Goal: Task Accomplishment & Management: Manage account settings

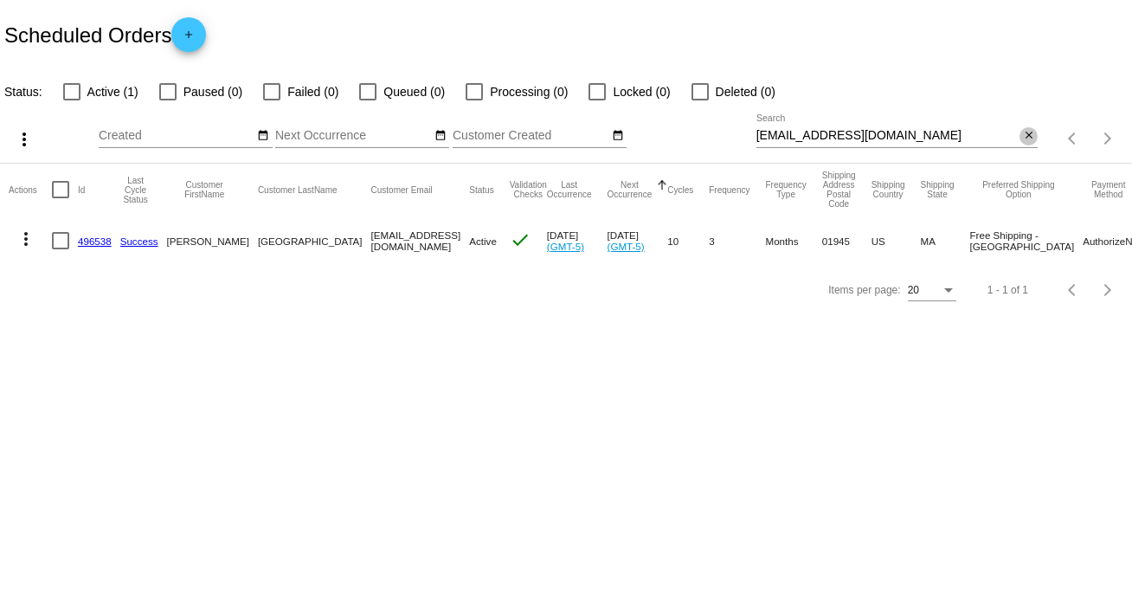
click at [1026, 136] on mat-icon "close" at bounding box center [1029, 136] width 12 height 14
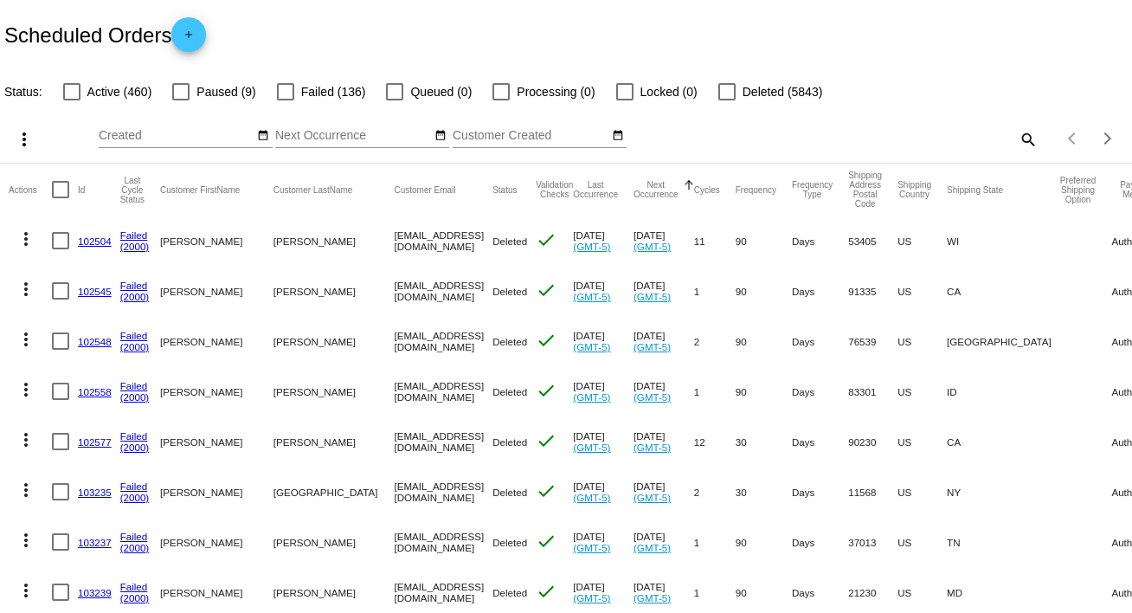
click at [1019, 138] on mat-icon "search" at bounding box center [1027, 138] width 21 height 27
click at [1019, 138] on input "Search" at bounding box center [897, 136] width 282 height 14
paste input "[PERSON_NAME][EMAIL_ADDRESS][DOMAIN_NAME]"
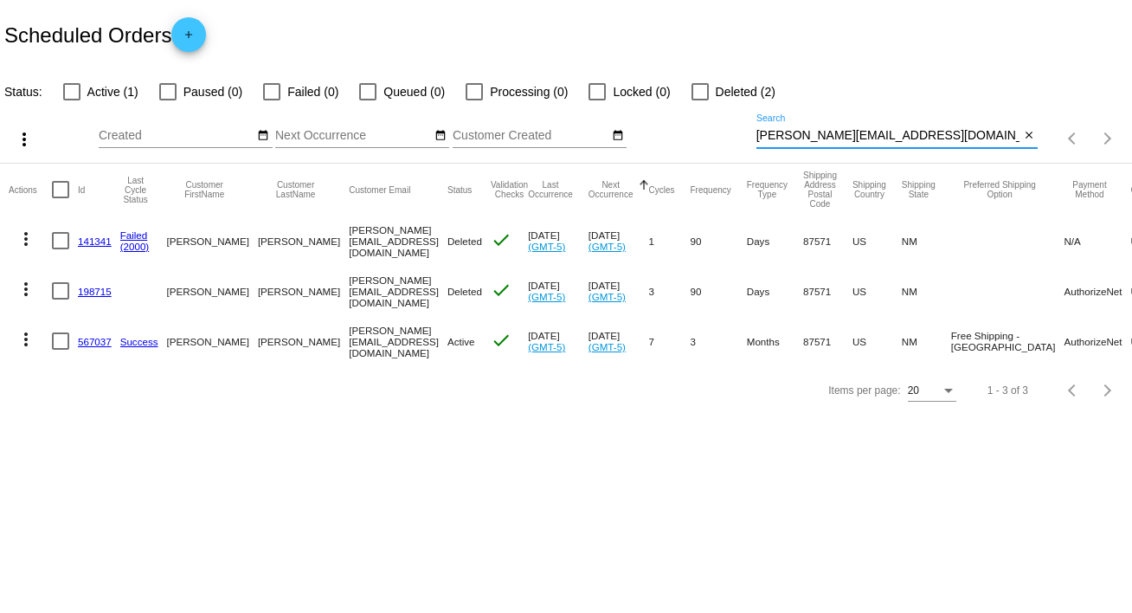
type input "[PERSON_NAME][EMAIL_ADDRESS][DOMAIN_NAME]"
click at [25, 336] on mat-icon "more_vert" at bounding box center [26, 339] width 21 height 21
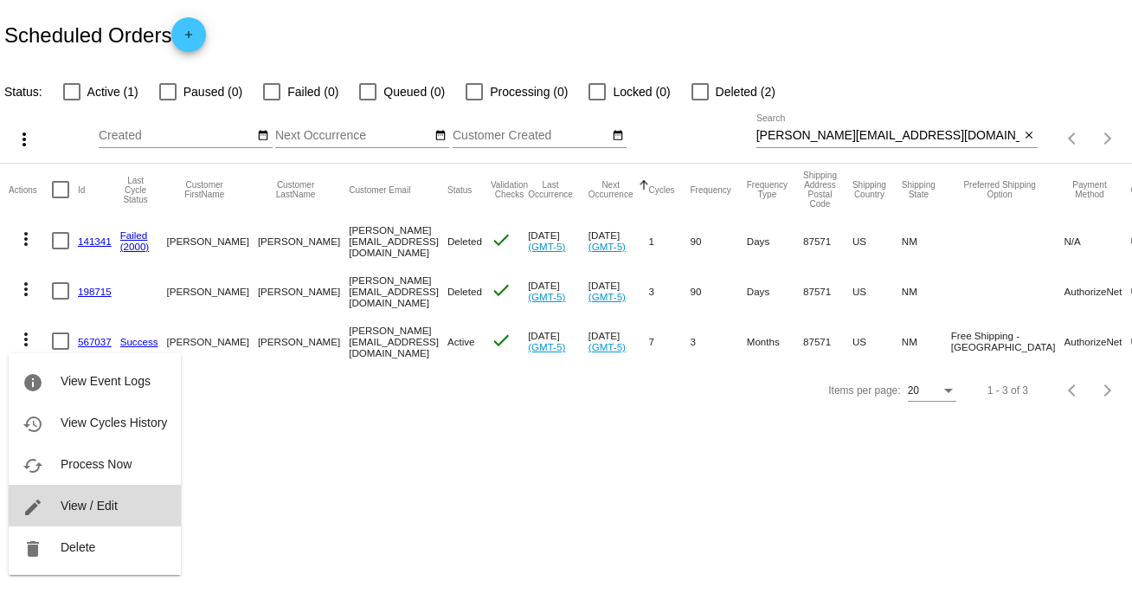
click at [120, 501] on button "edit View / Edit" at bounding box center [95, 506] width 172 height 42
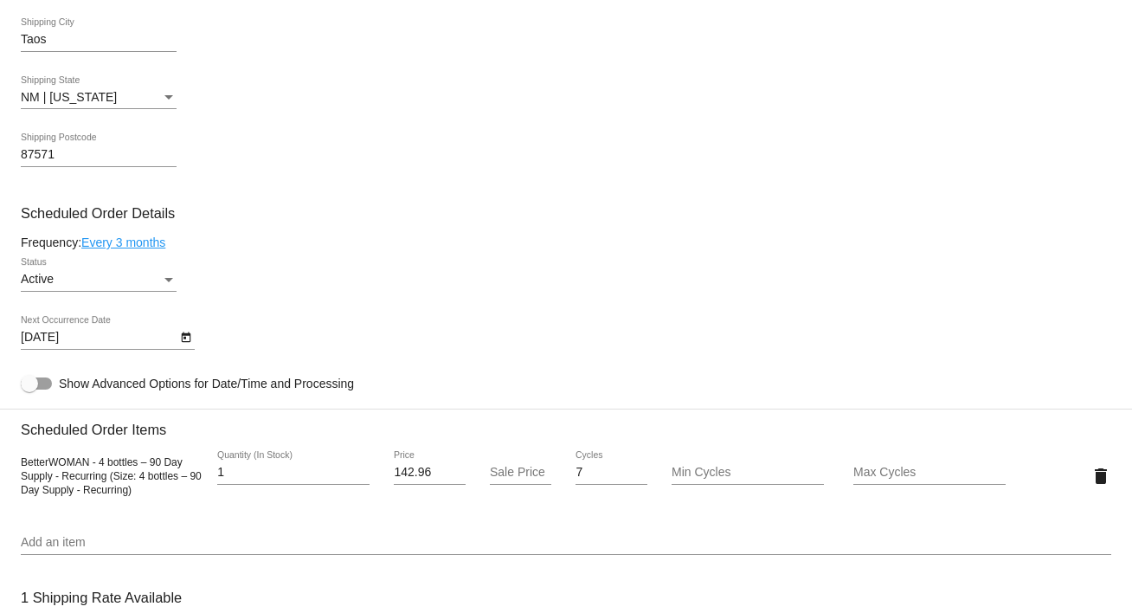
scroll to position [765, 0]
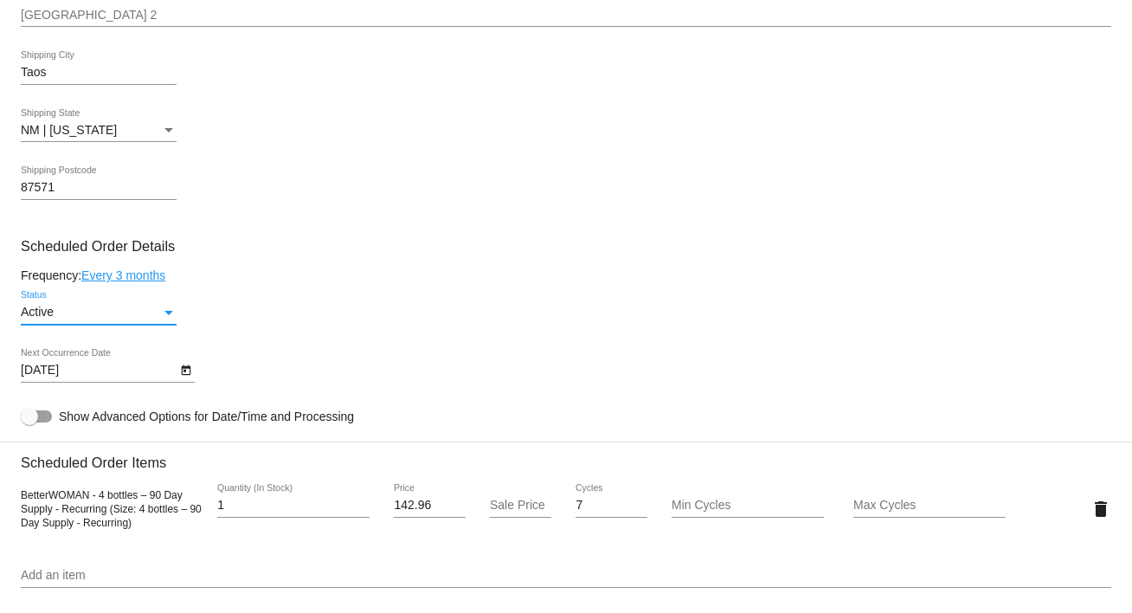
click at [163, 309] on div "Status" at bounding box center [169, 312] width 16 height 14
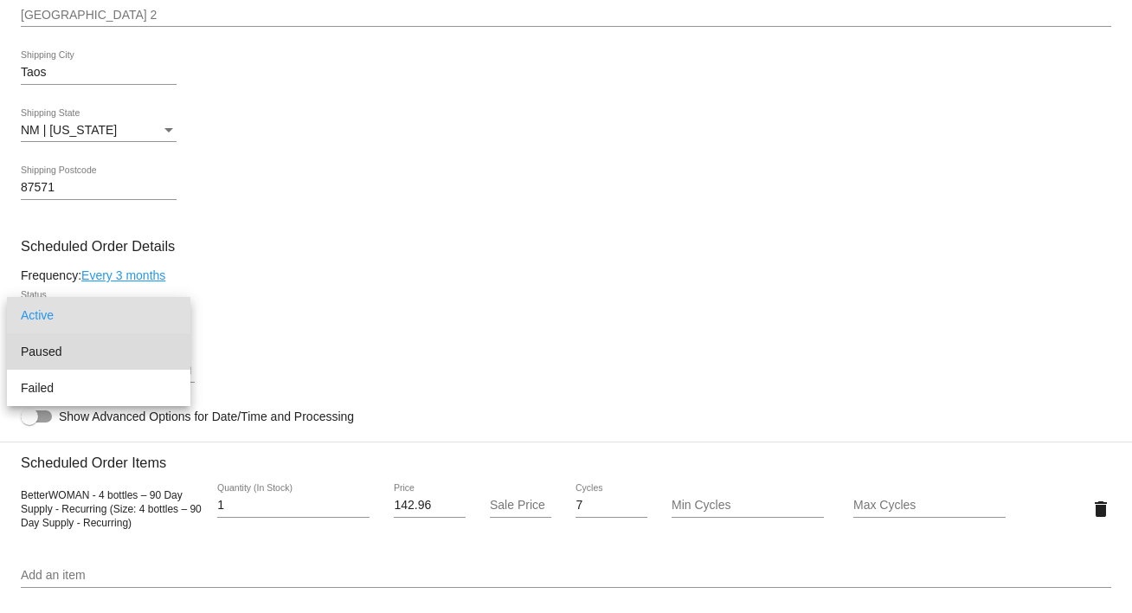
click at [135, 353] on span "Paused" at bounding box center [99, 351] width 156 height 36
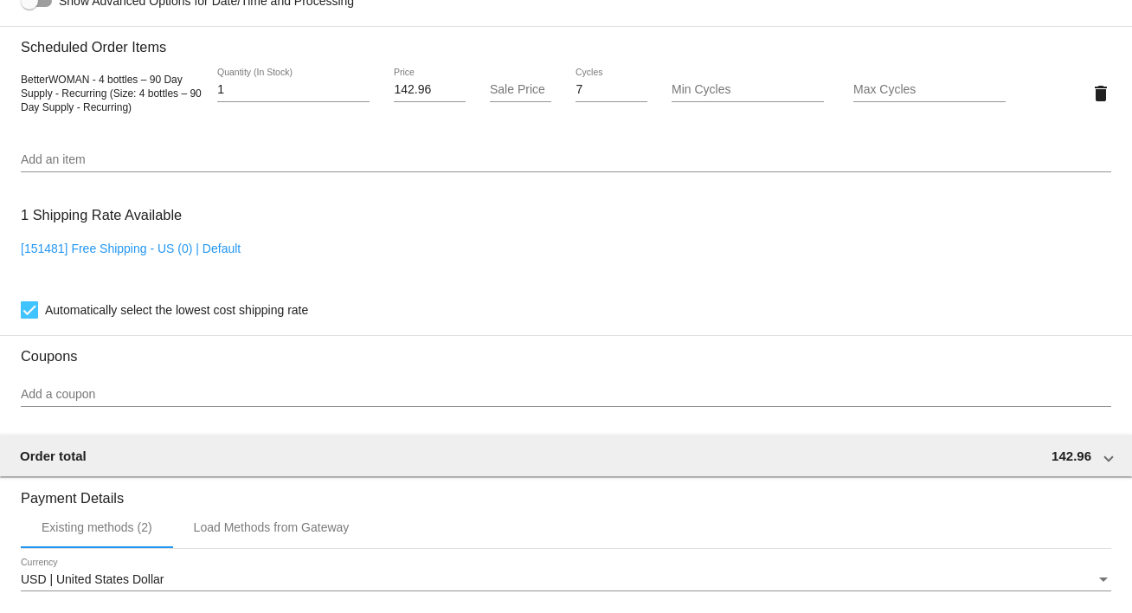
scroll to position [1490, 0]
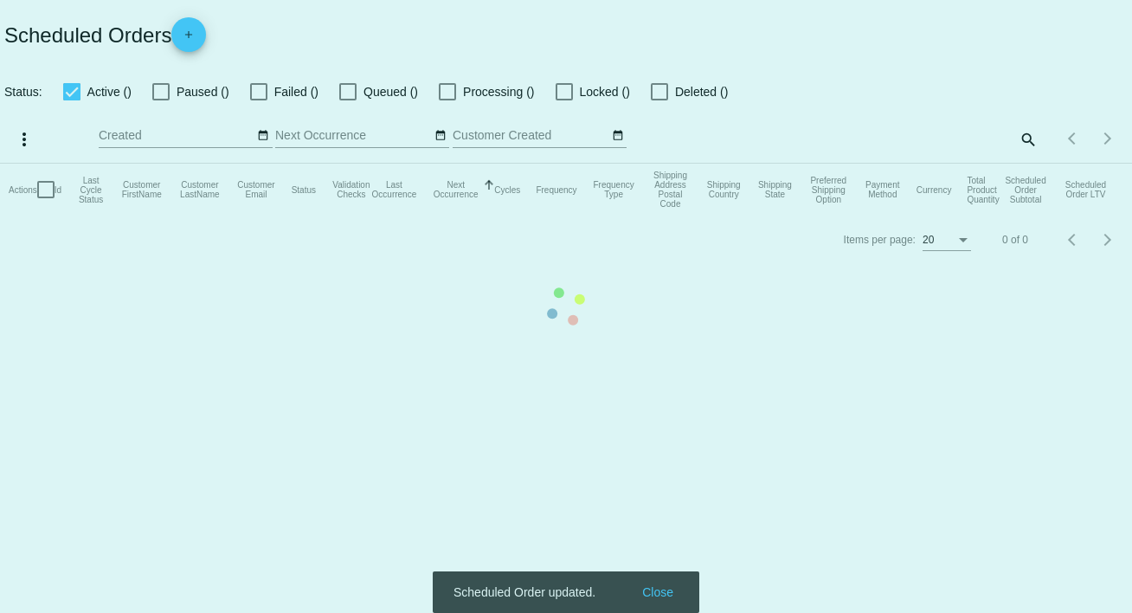
checkbox input "false"
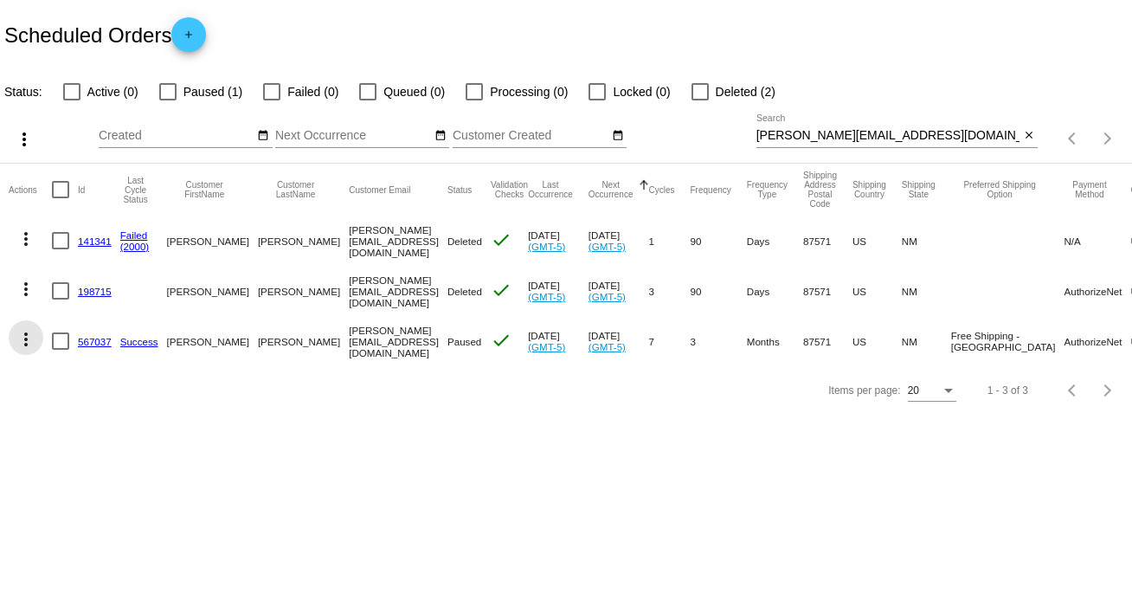
click at [28, 330] on mat-icon "more_vert" at bounding box center [26, 339] width 21 height 21
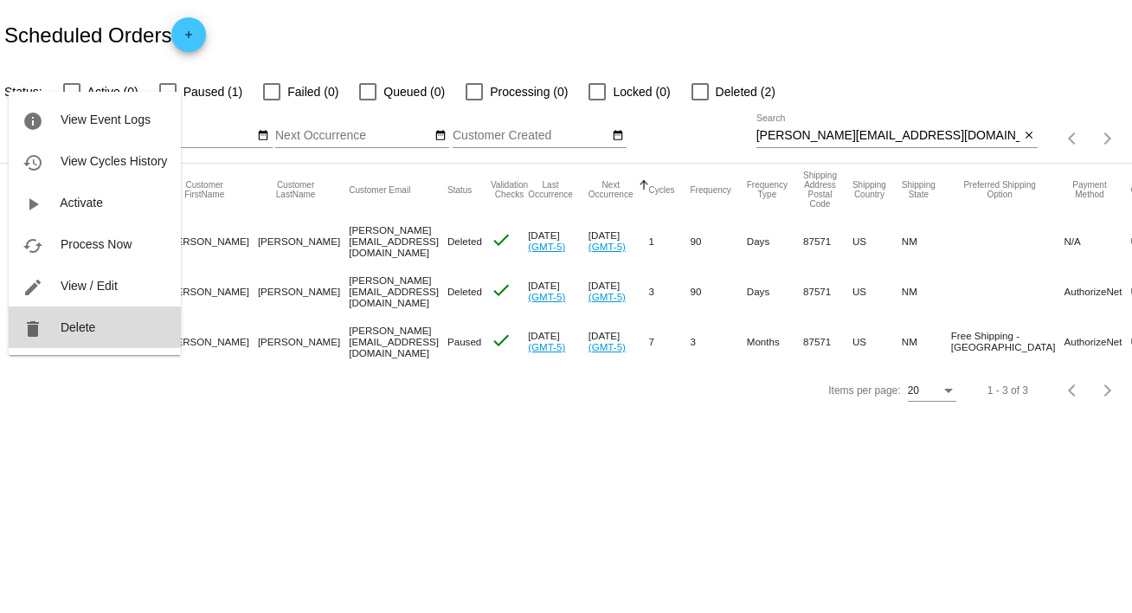
click at [85, 331] on span "Delete" at bounding box center [78, 327] width 35 height 14
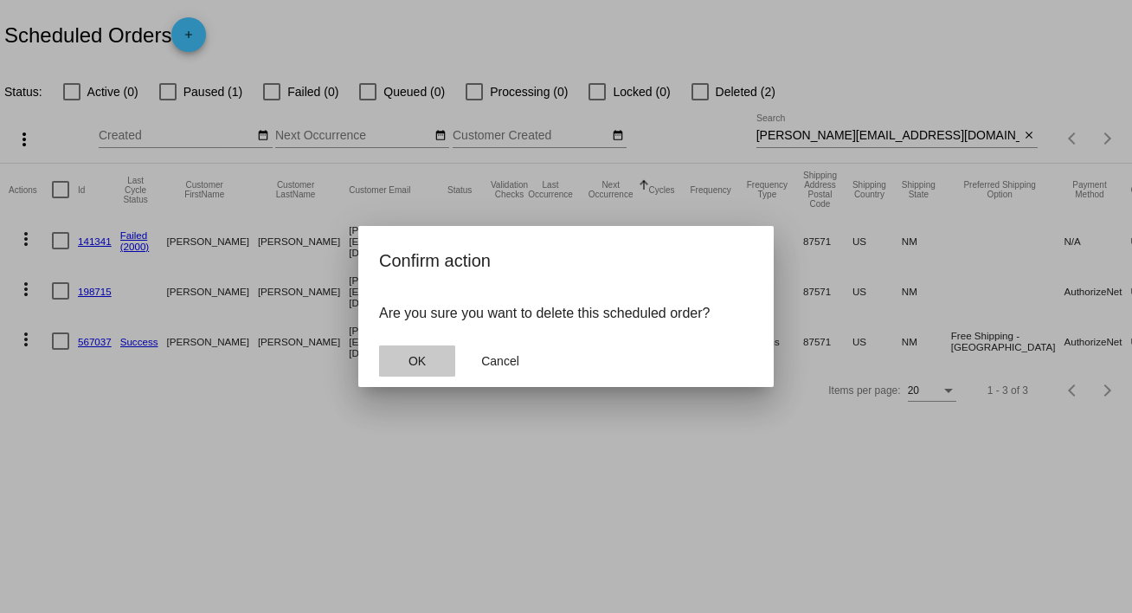
click at [419, 357] on span "OK" at bounding box center [416, 361] width 17 height 14
